Goal: Task Accomplishment & Management: Manage account settings

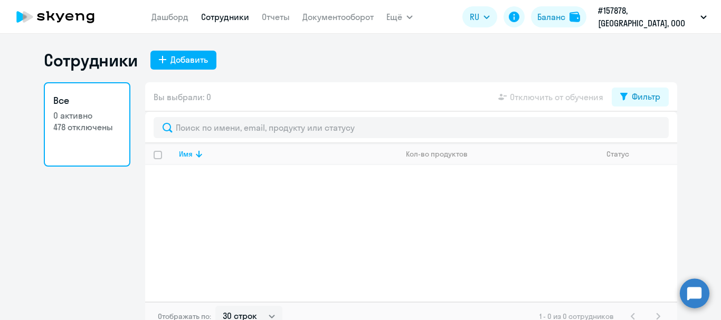
select select "30"
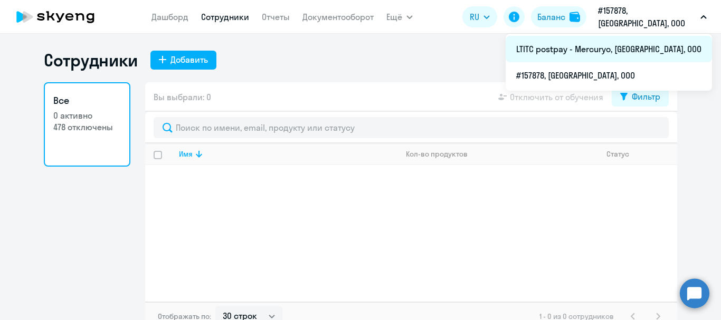
click at [621, 48] on li "LTITC postpay - Mercuryo, [GEOGRAPHIC_DATA], ООО" at bounding box center [609, 49] width 206 height 26
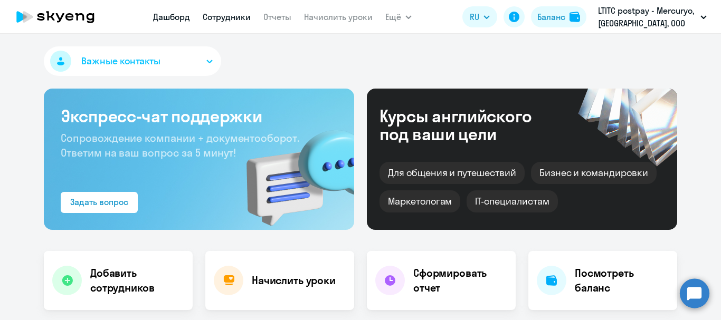
select select "30"
click at [239, 21] on link "Сотрудники" at bounding box center [227, 17] width 48 height 11
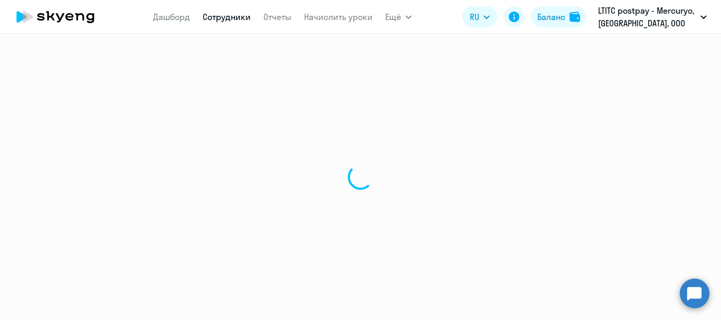
select select "30"
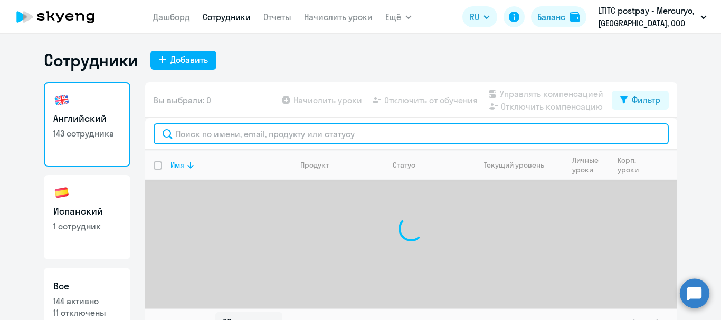
click at [239, 134] on input "text" at bounding box center [411, 134] width 515 height 21
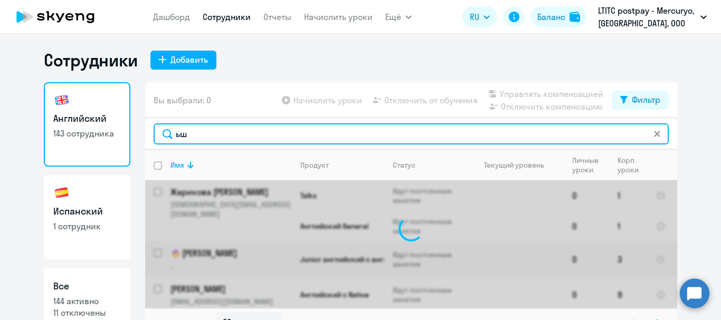
type input "ь"
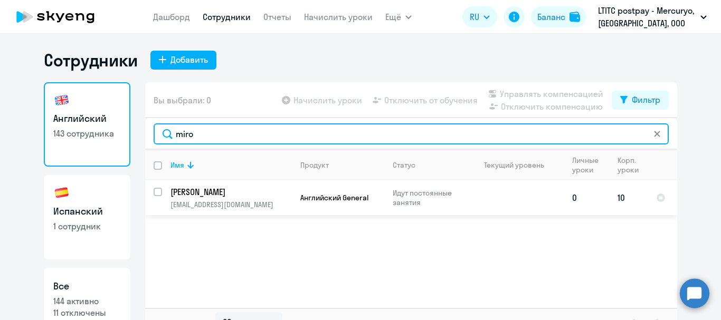
type input "miro"
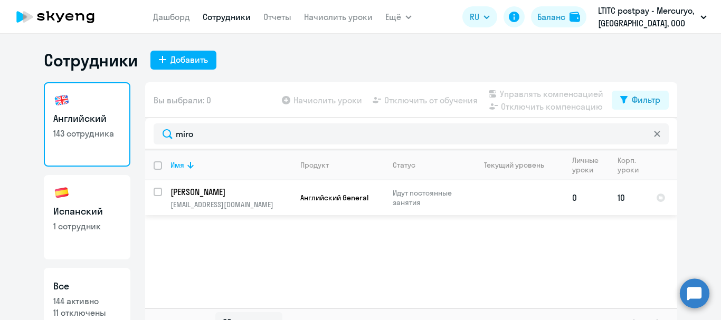
click at [197, 191] on p "[PERSON_NAME]" at bounding box center [229, 192] width 119 height 12
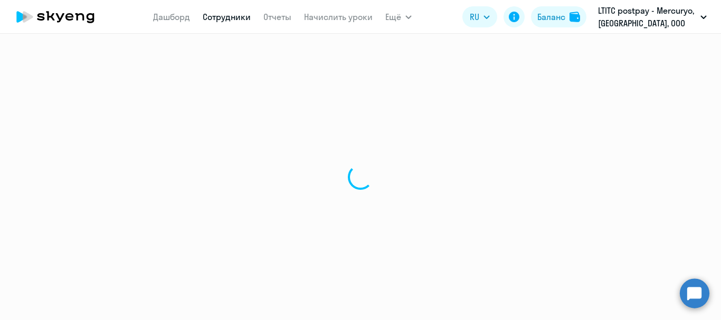
select select "english"
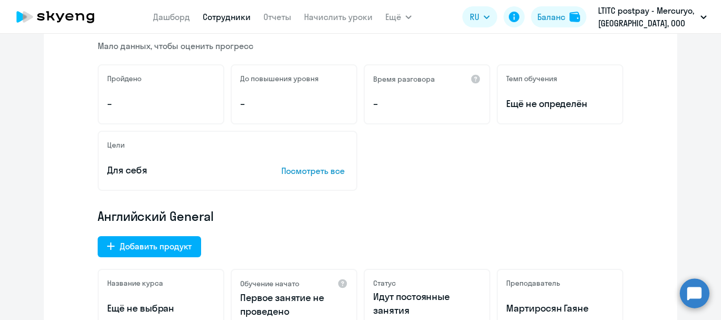
scroll to position [211, 0]
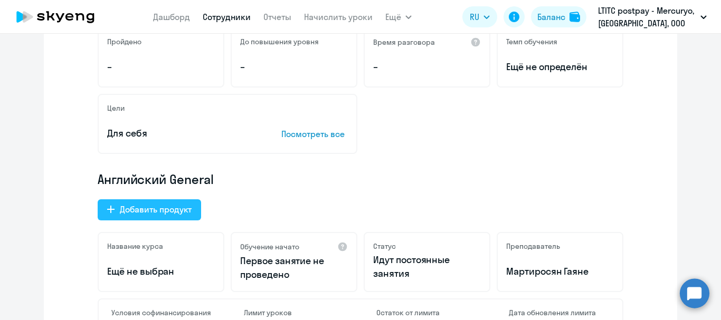
click at [168, 209] on div "Добавить продукт" at bounding box center [156, 209] width 72 height 13
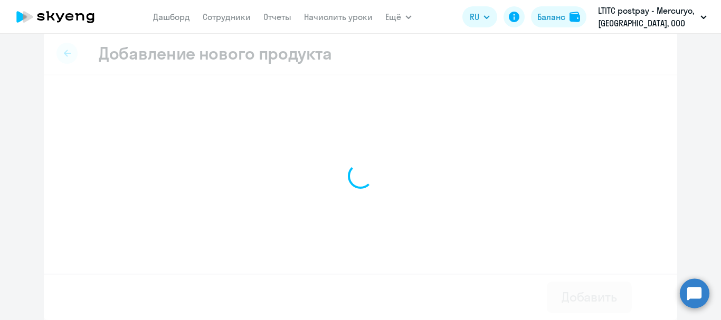
scroll to position [10, 0]
select select "english_adult_native_speaker"
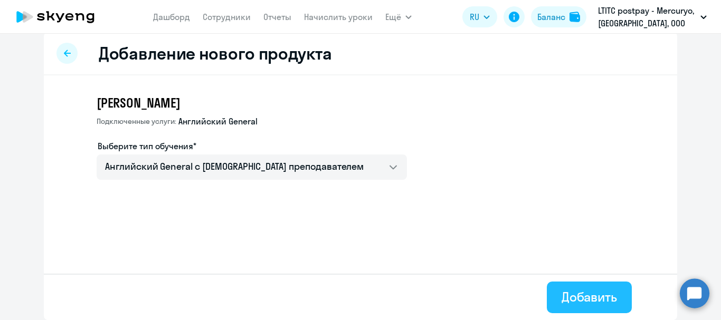
click at [556, 292] on button "Добавить" at bounding box center [589, 298] width 85 height 32
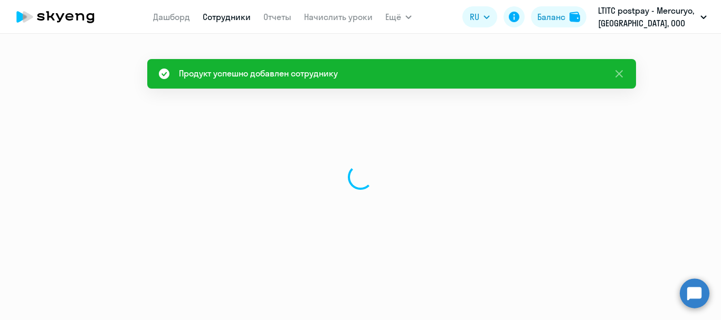
select select "english"
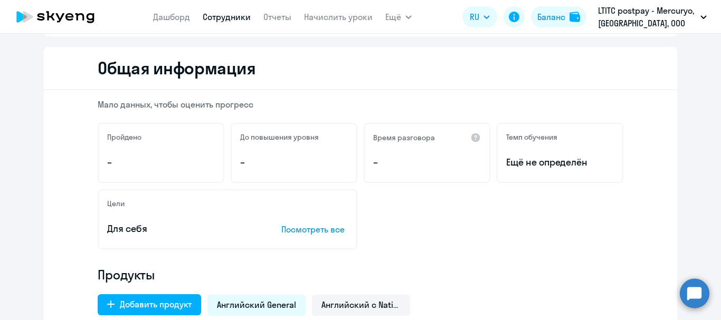
scroll to position [317, 0]
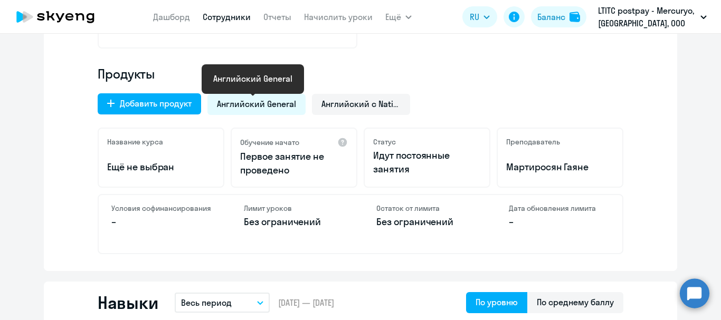
click at [276, 105] on span "Английский General" at bounding box center [256, 104] width 79 height 12
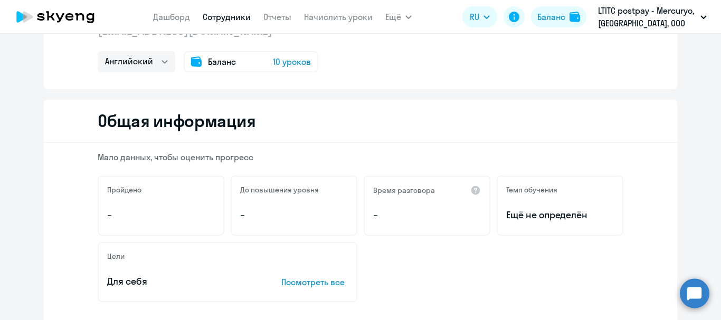
scroll to position [53, 0]
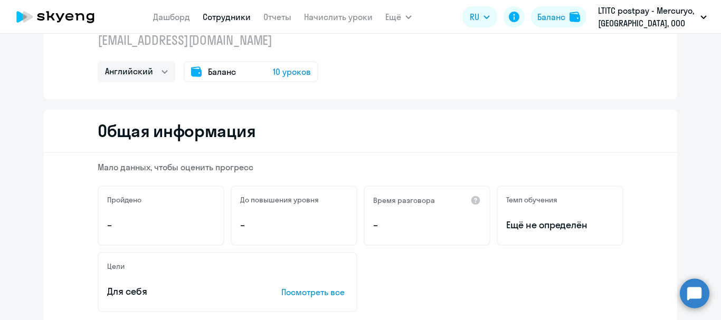
click at [225, 14] on link "Сотрудники" at bounding box center [227, 17] width 48 height 11
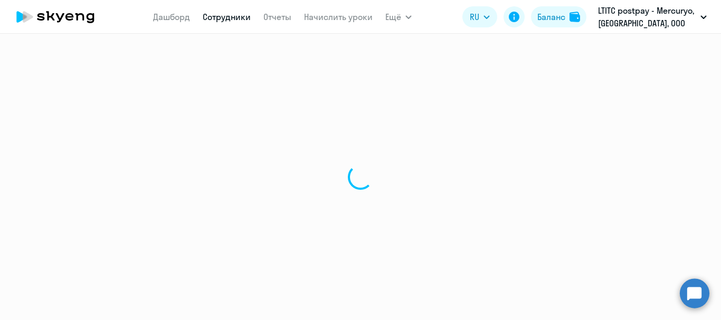
select select "30"
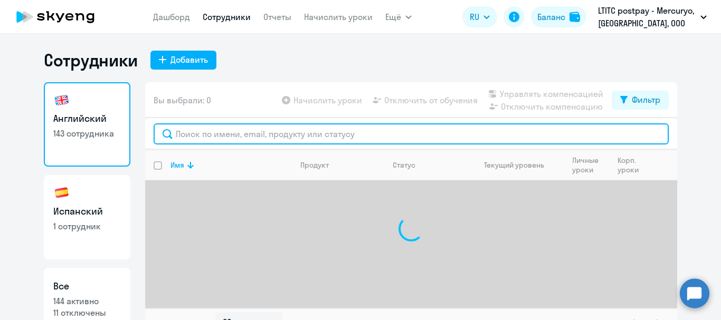
click at [198, 131] on input "text" at bounding box center [411, 134] width 515 height 21
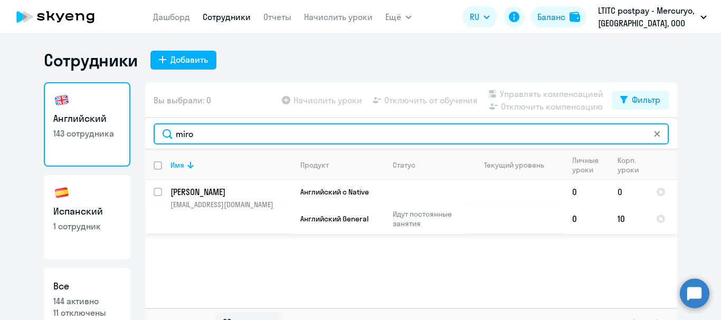
type input "miro"
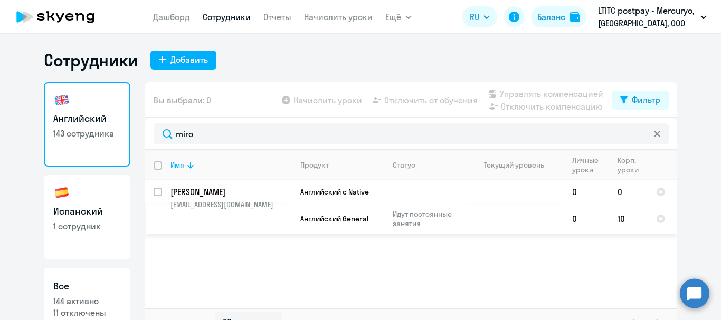
click at [154, 193] on input "select row 40535937" at bounding box center [164, 198] width 21 height 21
checkbox input "true"
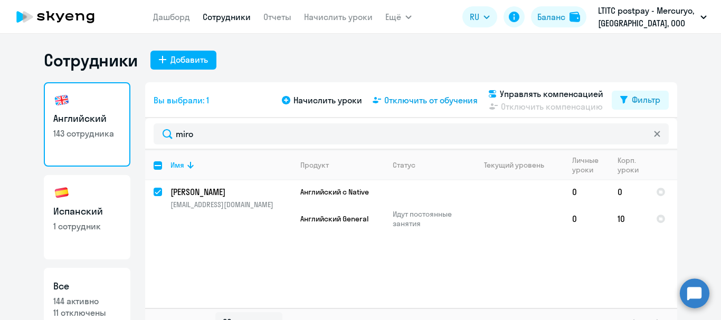
click at [453, 106] on span "Отключить от обучения" at bounding box center [430, 100] width 93 height 13
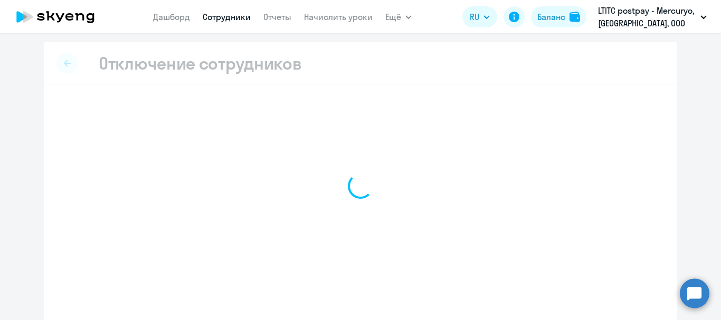
select select "all"
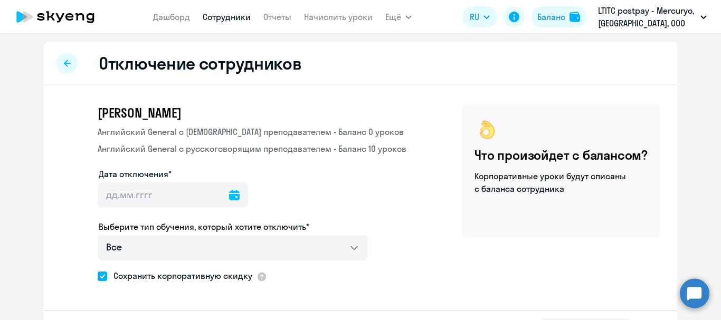
click at [229, 194] on icon at bounding box center [234, 195] width 11 height 11
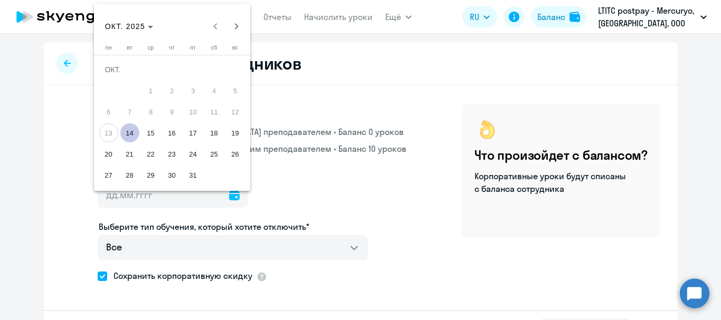
click at [131, 134] on span "14" at bounding box center [129, 133] width 19 height 19
type input "[DATE]"
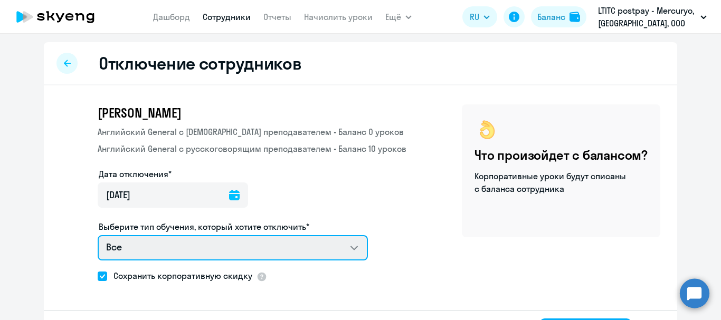
click at [183, 249] on select "Все Английский General с [DEMOGRAPHIC_DATA] преподавателем Английский General с…" at bounding box center [233, 247] width 270 height 25
select select "english_adult_not_native_speaker"
click at [98, 235] on select "Все Английский General с [DEMOGRAPHIC_DATA] преподавателем Английский General с…" at bounding box center [233, 247] width 270 height 25
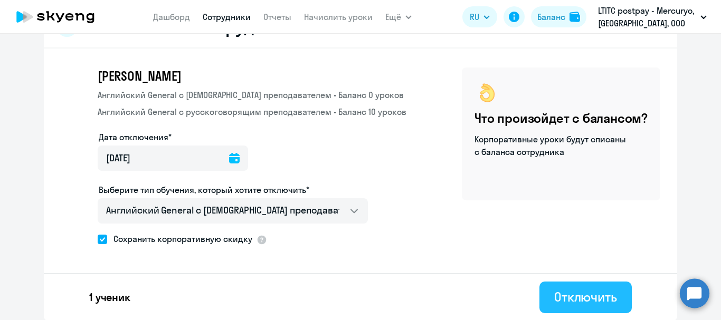
click at [595, 305] on div "Отключить" at bounding box center [585, 297] width 63 height 17
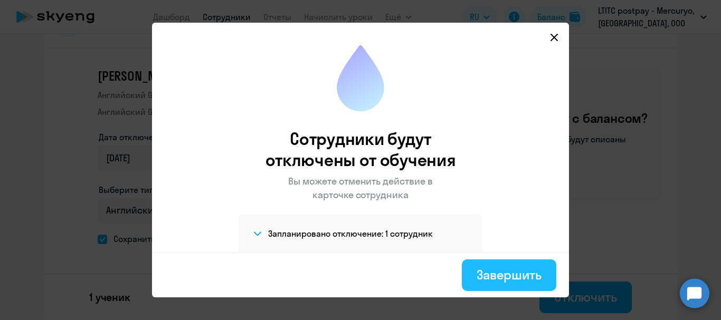
click at [526, 268] on div "Завершить" at bounding box center [509, 275] width 65 height 17
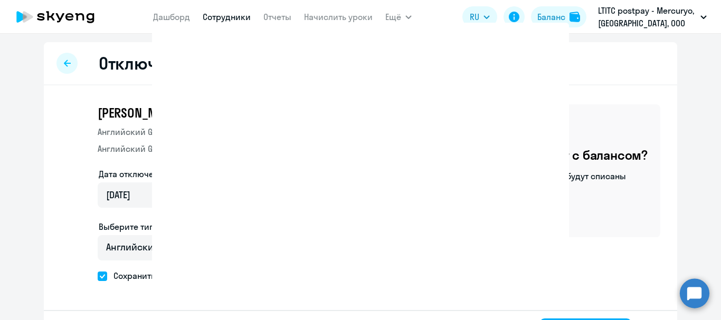
select select "30"
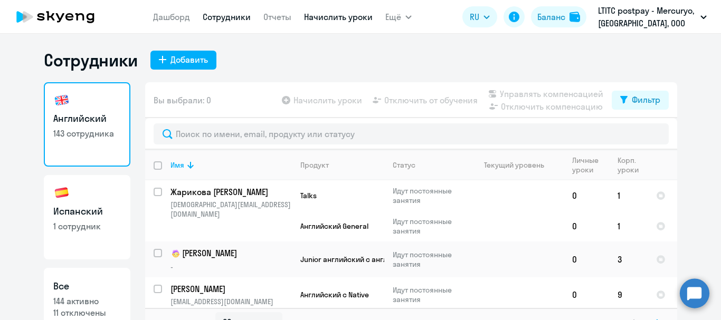
click at [359, 14] on link "Начислить уроки" at bounding box center [338, 17] width 69 height 11
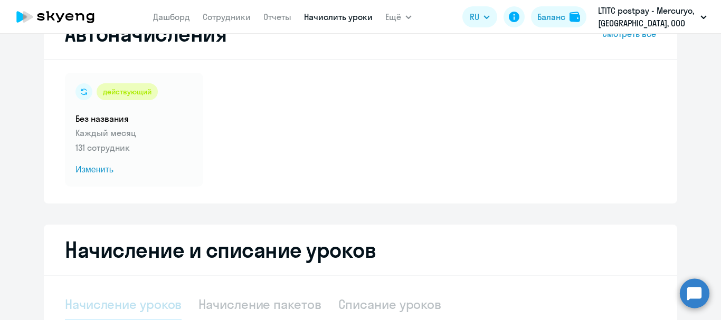
select select "10"
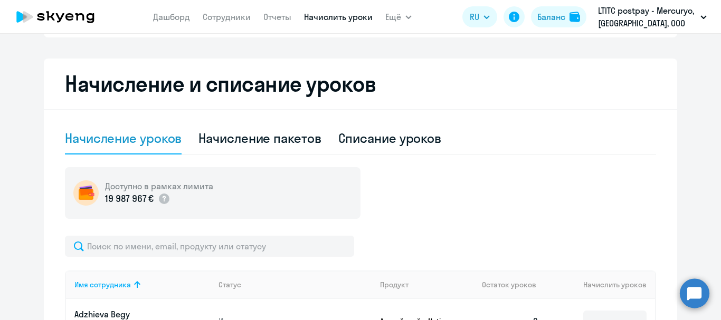
scroll to position [264, 0]
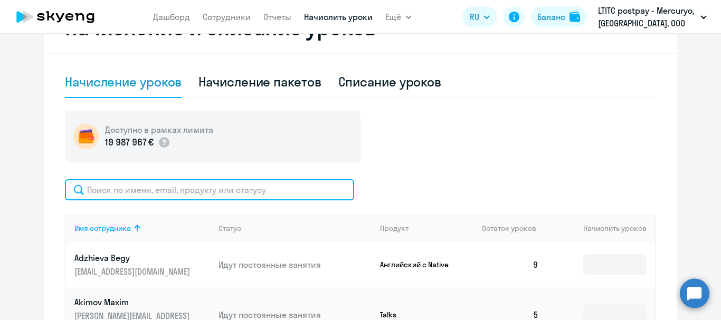
click at [291, 185] on input "text" at bounding box center [209, 189] width 289 height 21
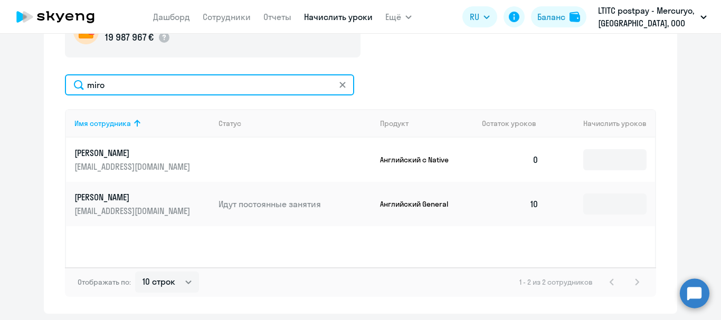
scroll to position [369, 0]
type input "miro"
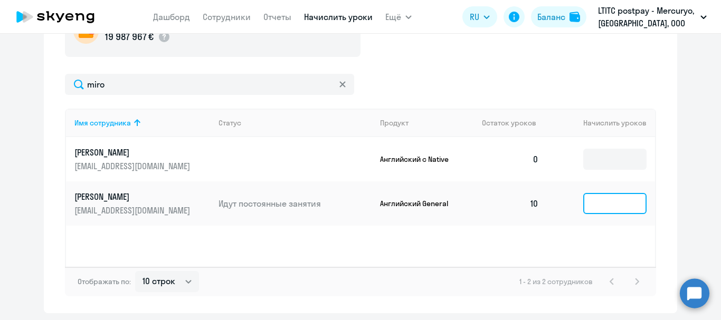
click at [640, 198] on input at bounding box center [614, 203] width 63 height 21
click at [617, 148] on td at bounding box center [601, 159] width 108 height 44
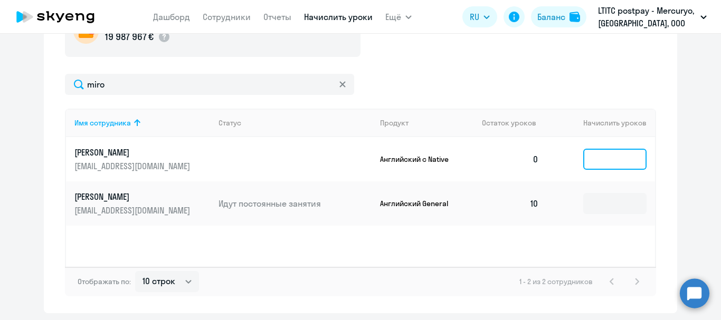
click at [617, 153] on input at bounding box center [614, 159] width 63 height 21
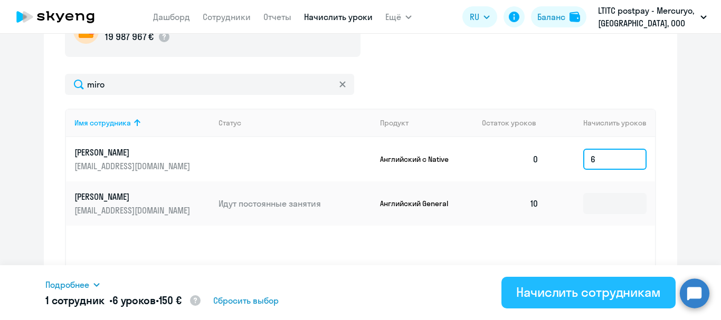
type input "6"
click at [604, 287] on div "Начислить сотрудникам" at bounding box center [588, 292] width 145 height 17
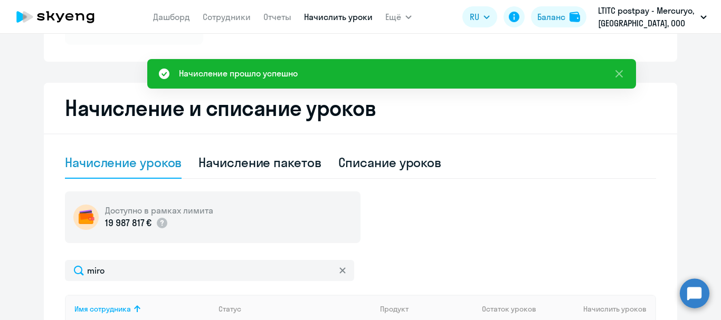
scroll to position [211, 0]
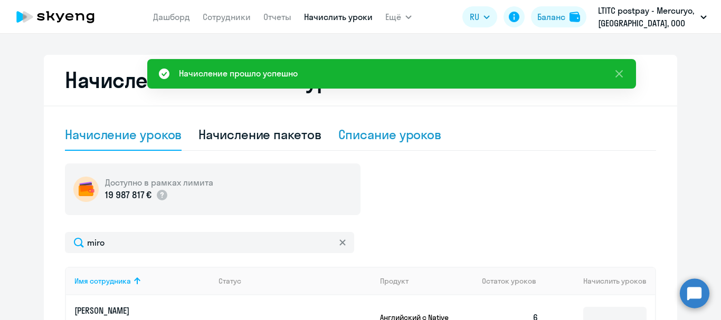
click at [365, 133] on div "Списание уроков" at bounding box center [389, 134] width 103 height 17
select select "10"
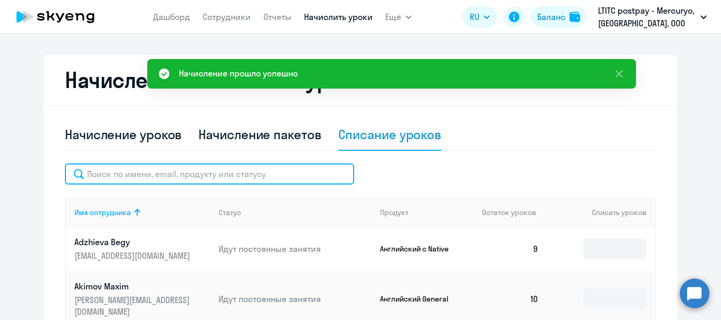
click at [246, 170] on input "text" at bounding box center [209, 174] width 289 height 21
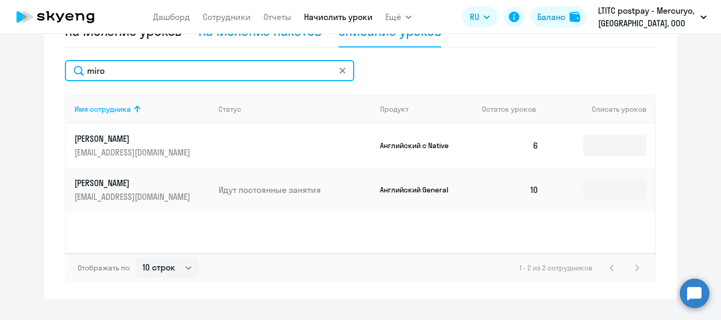
scroll to position [336, 0]
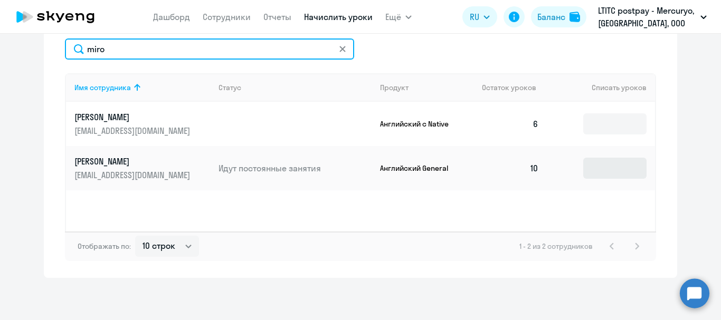
type input "miro"
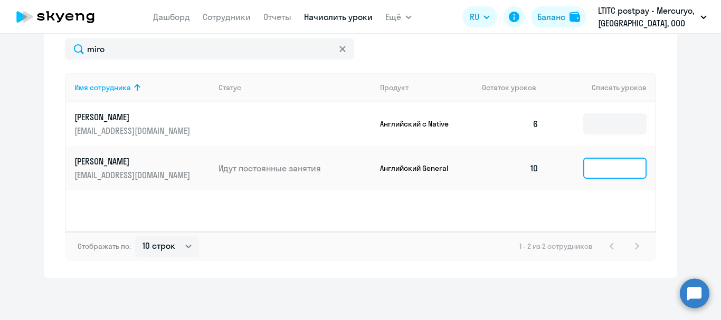
click at [590, 166] on input at bounding box center [614, 168] width 63 height 21
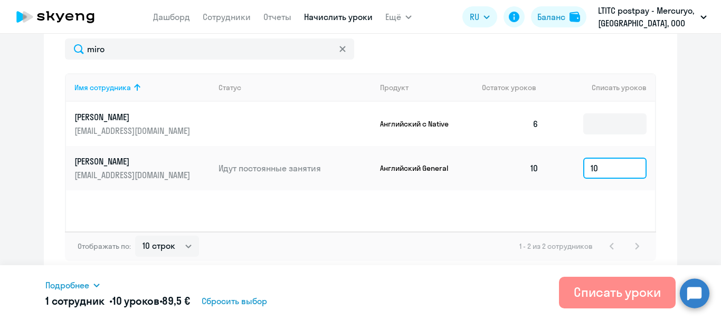
type input "10"
click at [603, 297] on div "Списать уроки" at bounding box center [617, 292] width 87 height 17
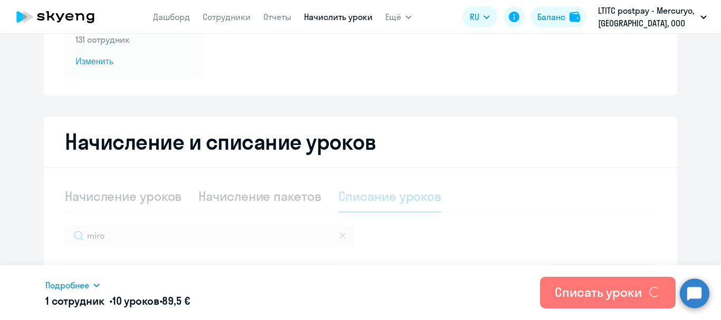
scroll to position [72, 0]
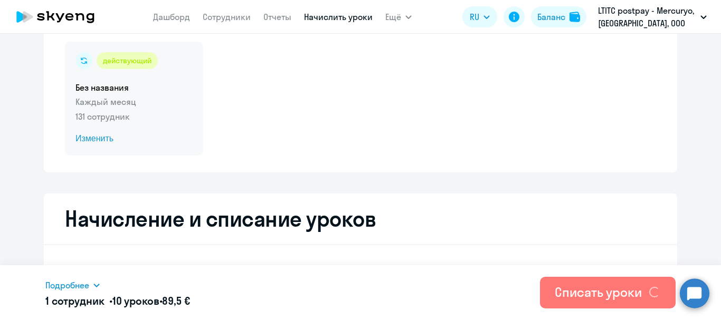
click at [82, 139] on span "Изменить" at bounding box center [133, 138] width 117 height 13
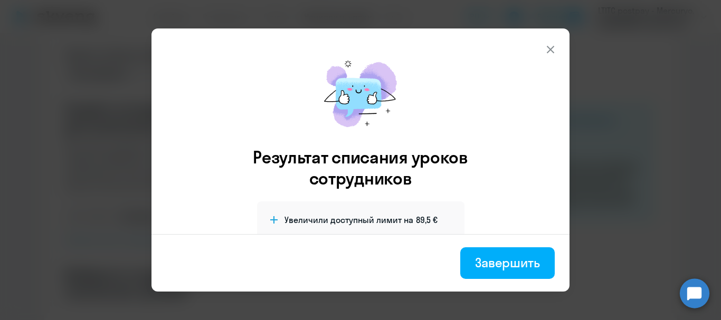
select select "10"
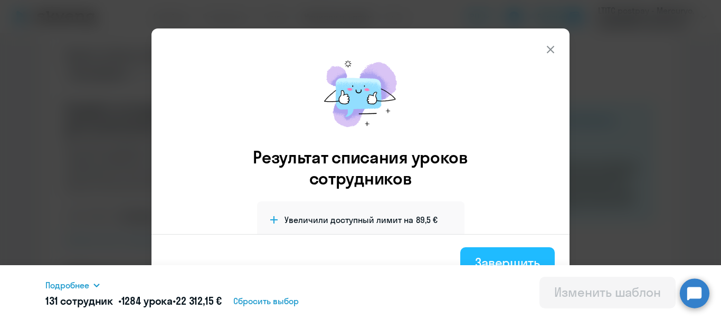
click at [477, 248] on button "Завершить" at bounding box center [507, 264] width 94 height 32
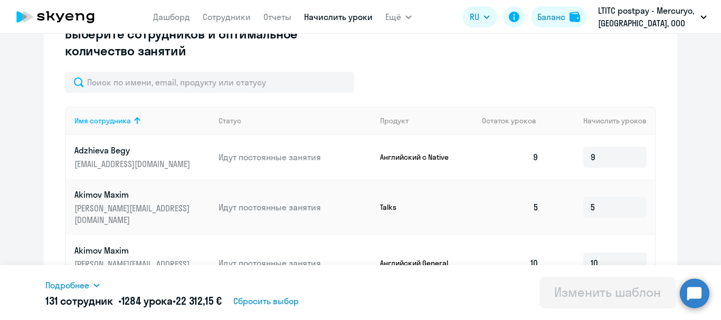
scroll to position [317, 0]
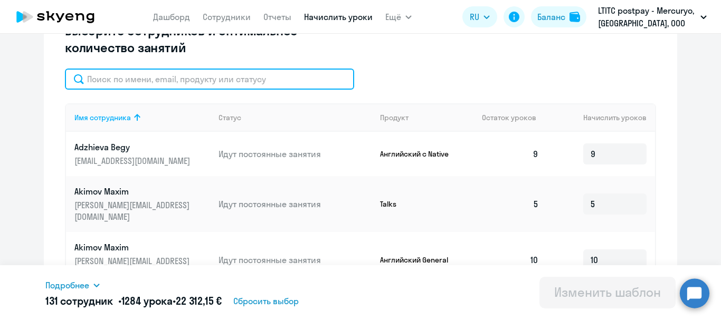
click at [194, 81] on input "text" at bounding box center [209, 79] width 289 height 21
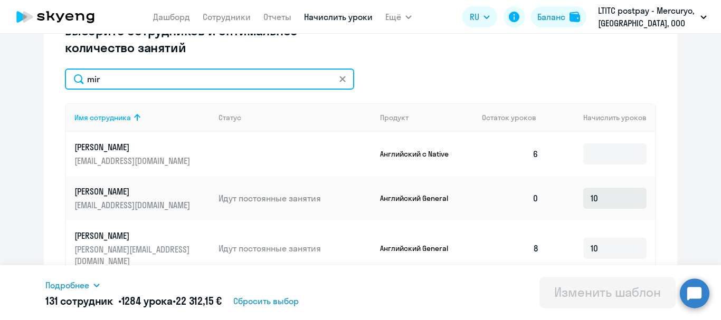
type input "mir"
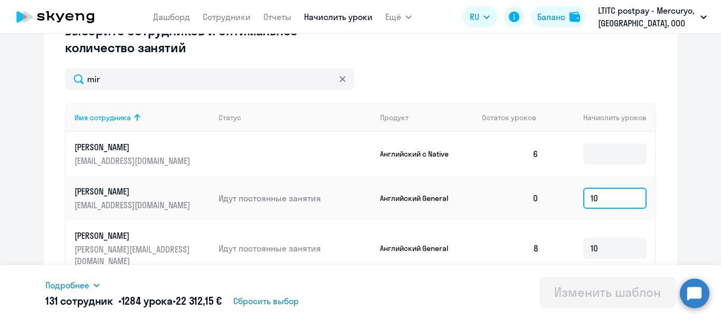
drag, startPoint x: 613, startPoint y: 193, endPoint x: 591, endPoint y: 192, distance: 21.7
click at [591, 192] on input "10" at bounding box center [614, 198] width 63 height 21
type input "1"
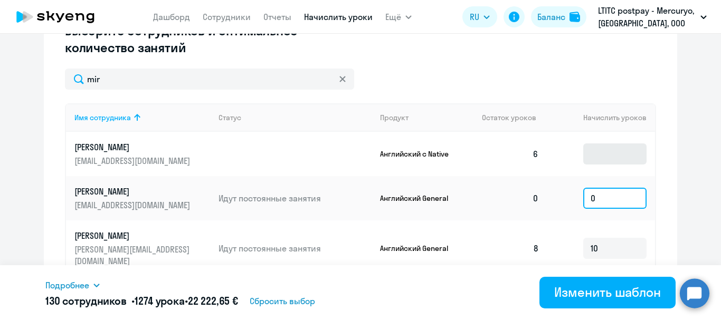
type input "0"
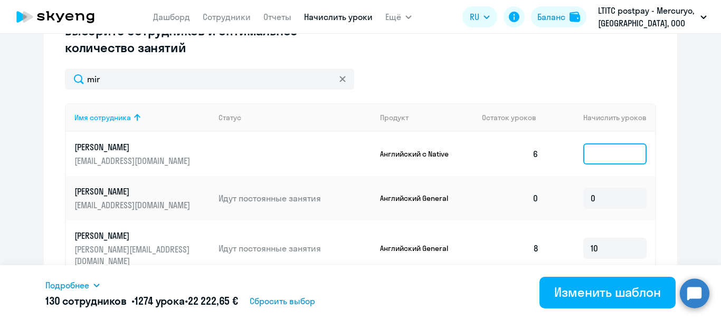
click at [640, 161] on input at bounding box center [614, 154] width 63 height 21
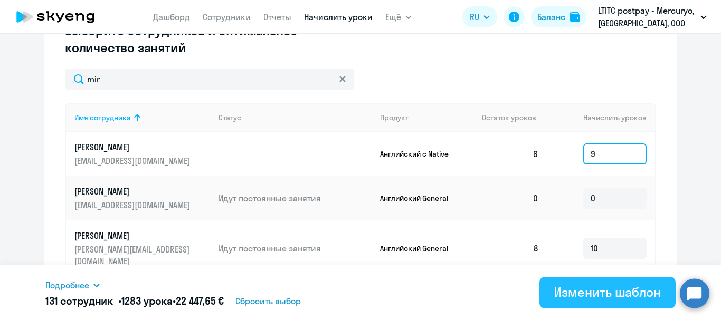
type input "9"
click at [580, 295] on div "Изменить шаблон" at bounding box center [607, 292] width 107 height 17
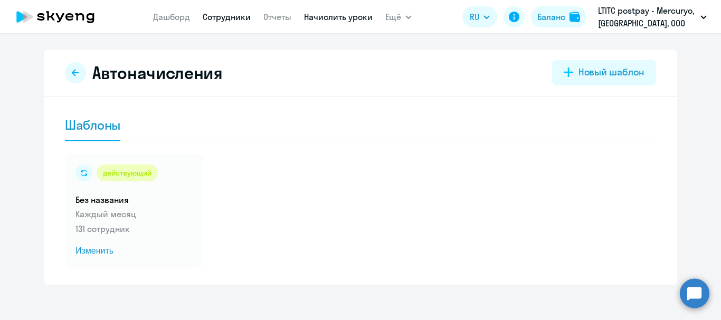
click at [227, 16] on link "Сотрудники" at bounding box center [227, 17] width 48 height 11
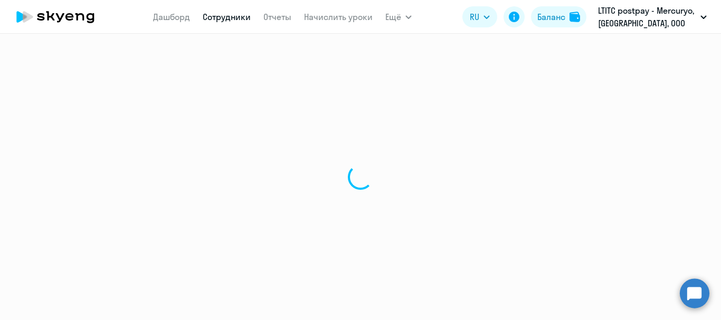
select select "30"
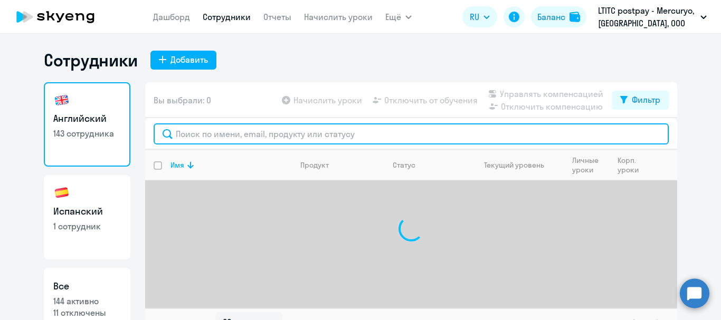
click at [216, 139] on input "text" at bounding box center [411, 134] width 515 height 21
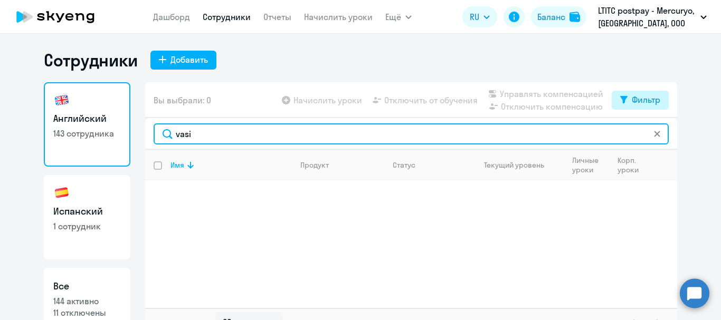
type input "vasi"
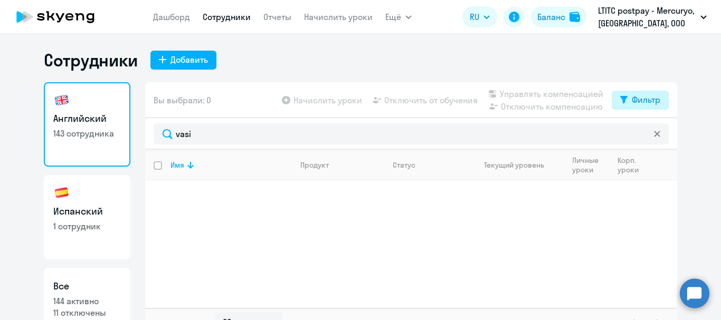
click at [657, 100] on button "Фильтр" at bounding box center [640, 100] width 57 height 19
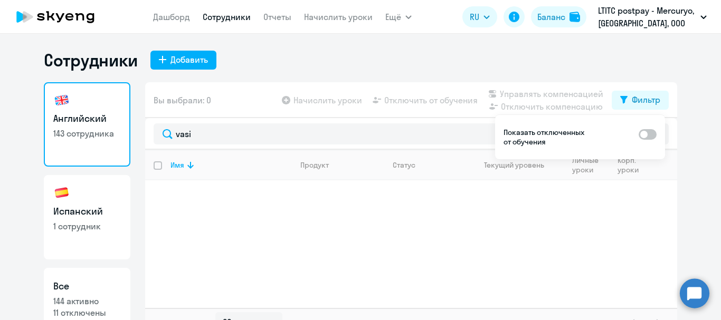
click at [650, 134] on span at bounding box center [648, 134] width 18 height 11
click at [639, 134] on input "checkbox" at bounding box center [638, 134] width 1 height 1
checkbox input "true"
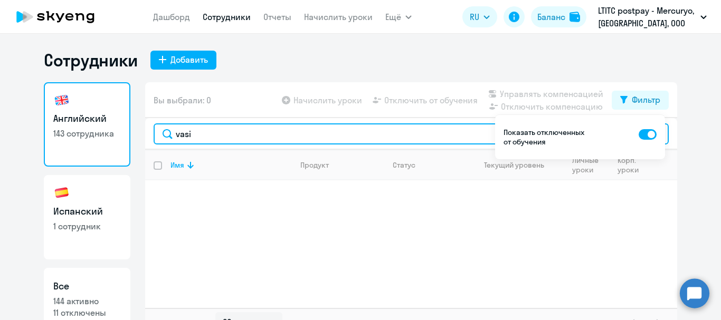
click at [218, 134] on input "vasi" at bounding box center [411, 134] width 515 height 21
type input "vasil"
drag, startPoint x: 222, startPoint y: 137, endPoint x: 146, endPoint y: 135, distance: 76.0
click at [146, 135] on div "vasil" at bounding box center [411, 134] width 532 height 32
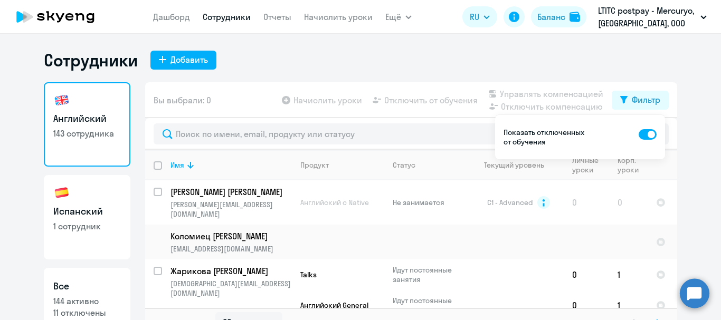
click at [640, 132] on span at bounding box center [648, 134] width 18 height 11
click at [639, 134] on input "checkbox" at bounding box center [638, 134] width 1 height 1
checkbox input "false"
